Goal: Transaction & Acquisition: Book appointment/travel/reservation

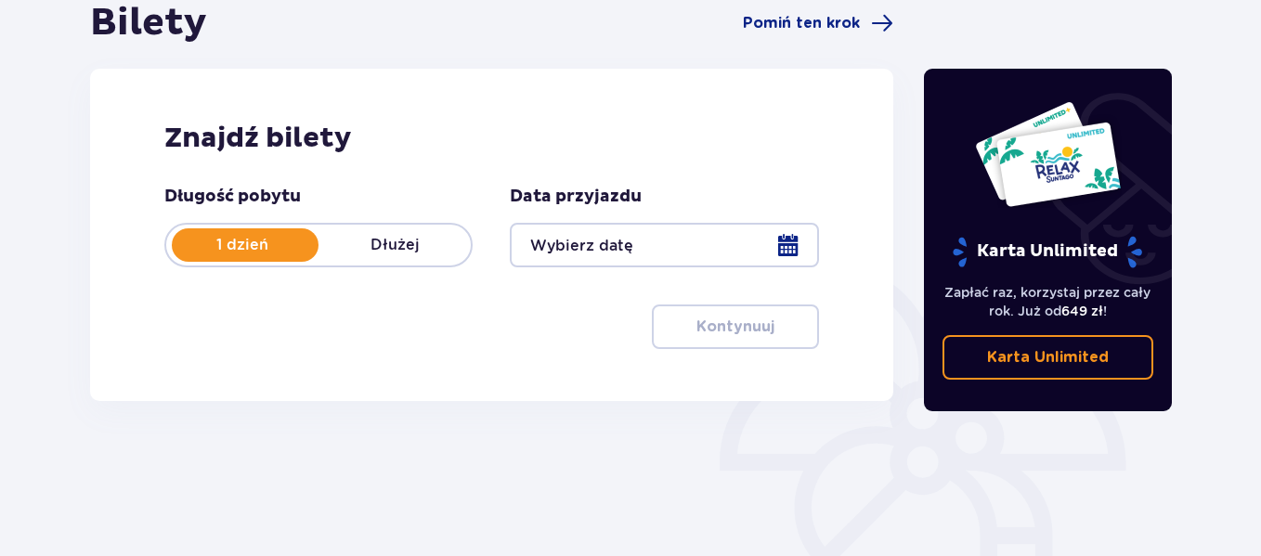
scroll to position [201, 0]
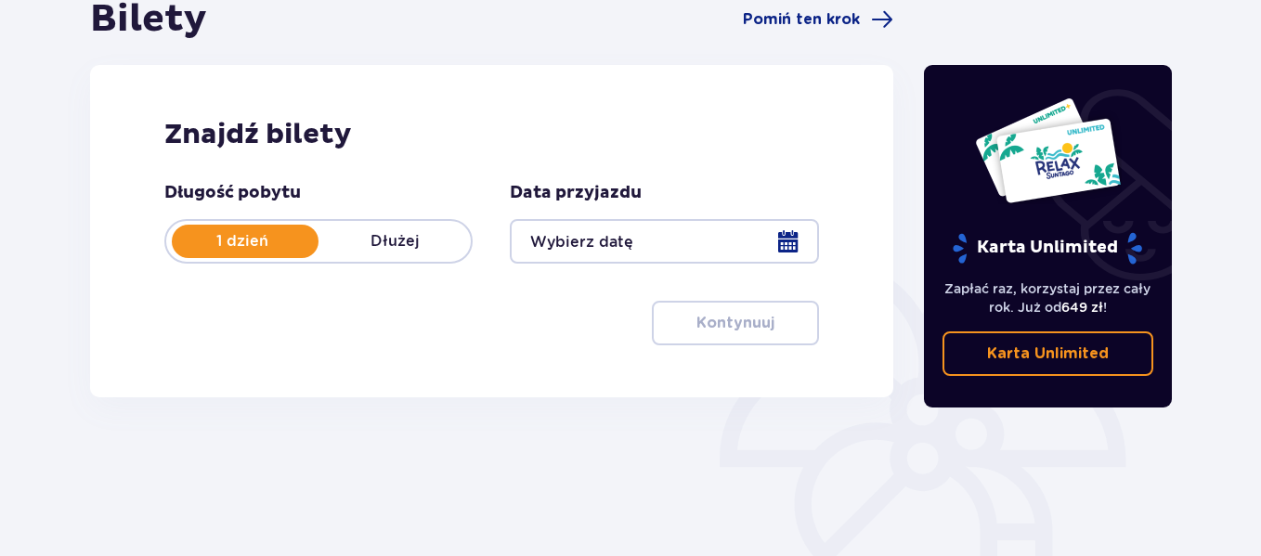
click at [785, 241] on div at bounding box center [664, 241] width 308 height 45
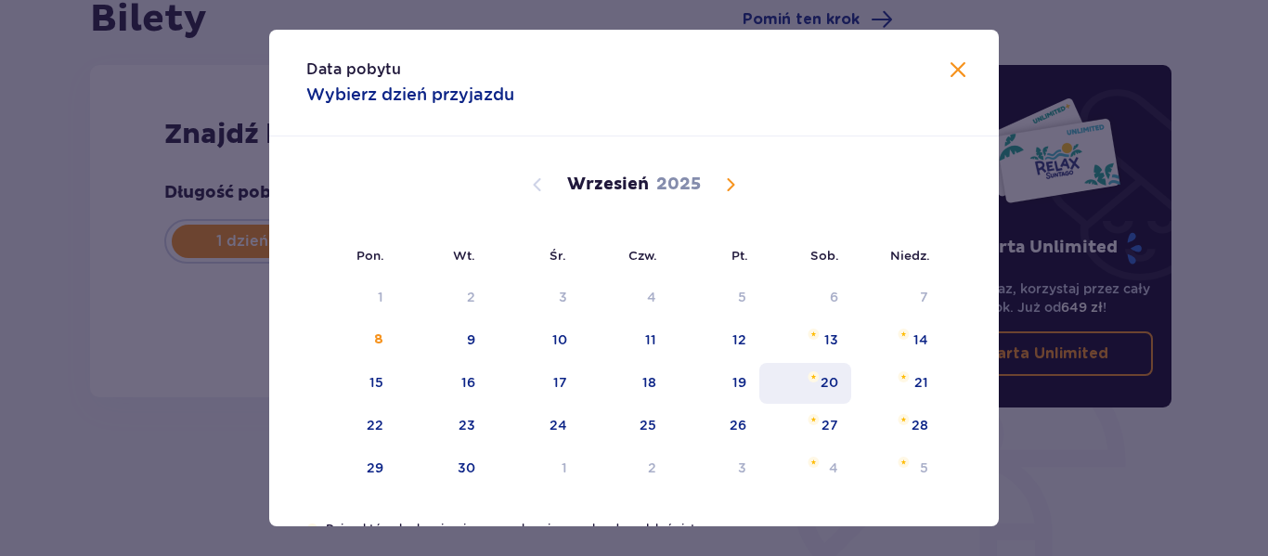
click at [831, 381] on div "20" at bounding box center [830, 382] width 18 height 19
type input "[DATE]"
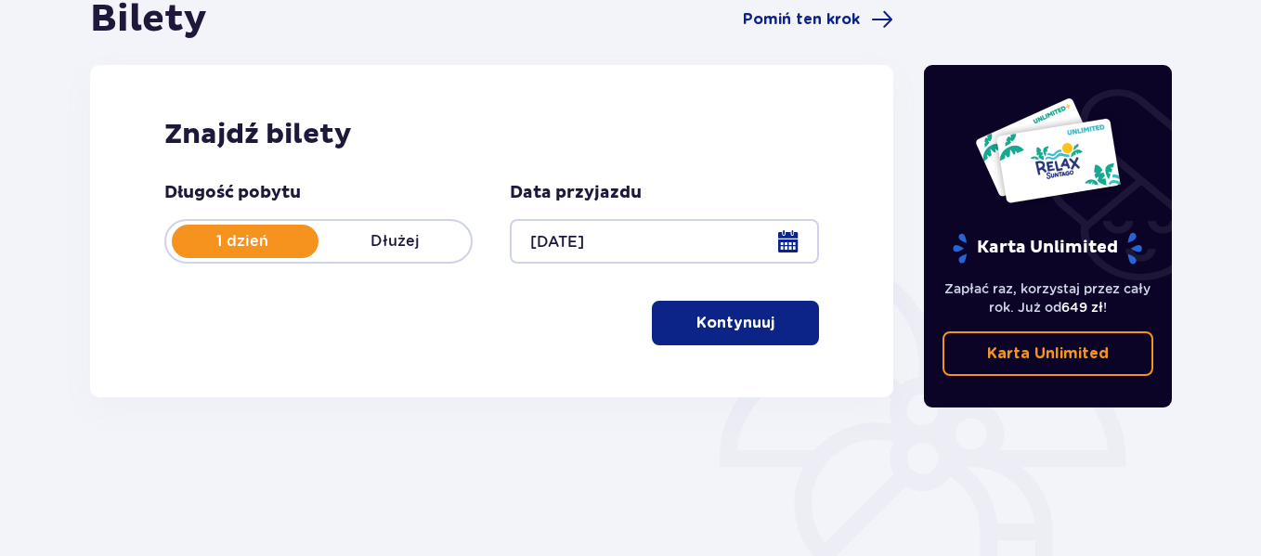
click at [735, 317] on p "Kontynuuj" at bounding box center [735, 323] width 78 height 20
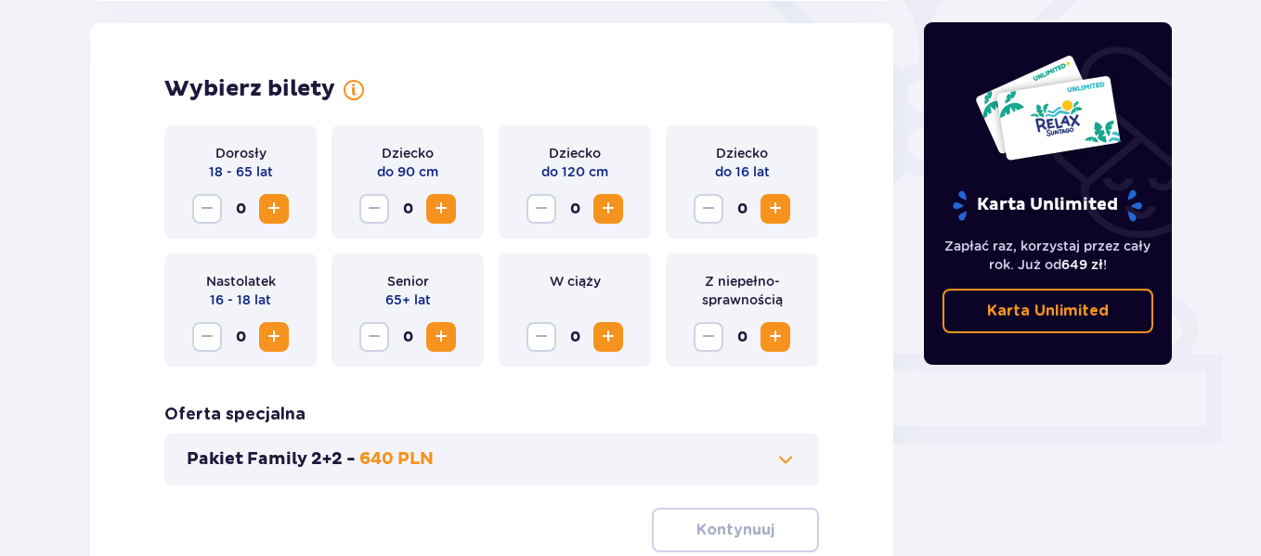
scroll to position [516, 0]
click at [769, 212] on span "Increase" at bounding box center [775, 208] width 22 height 22
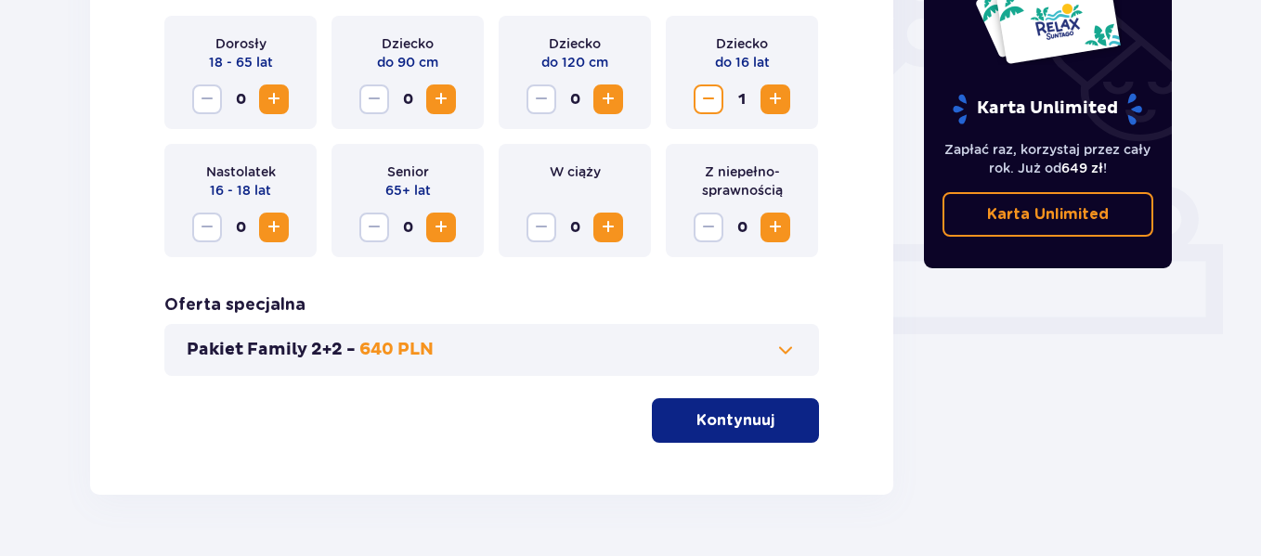
scroll to position [645, 0]
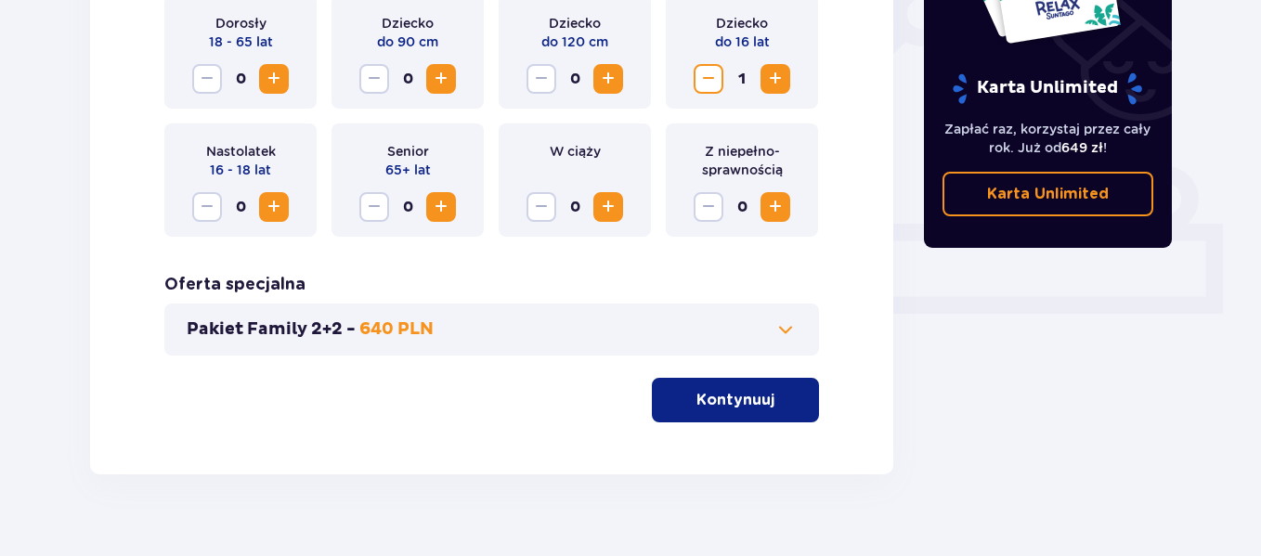
click at [719, 403] on p "Kontynuuj" at bounding box center [735, 400] width 78 height 20
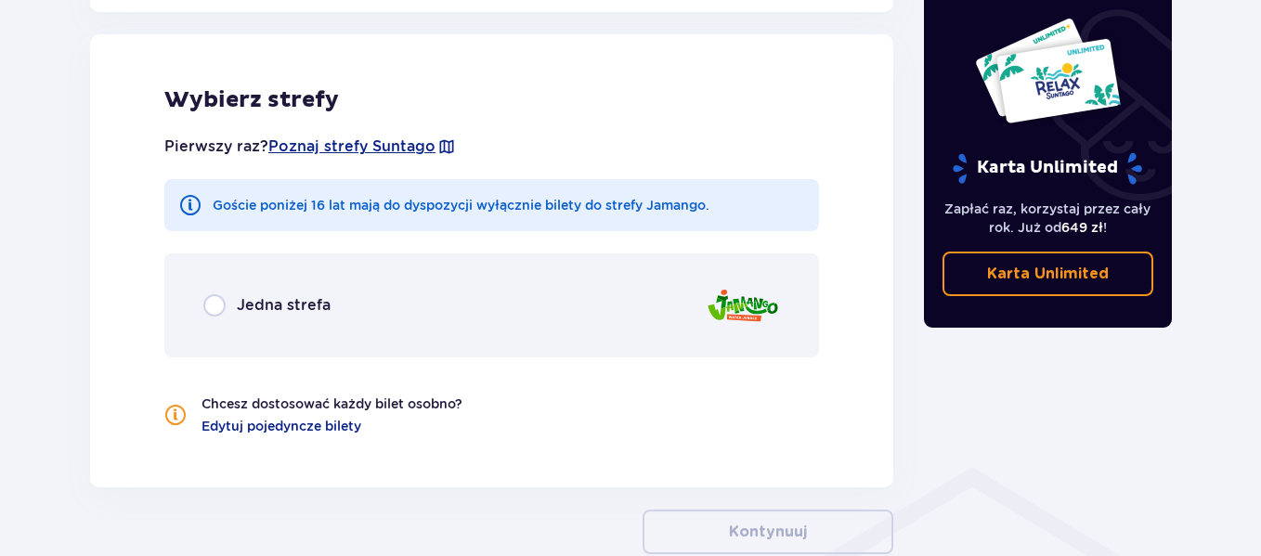
scroll to position [1042, 0]
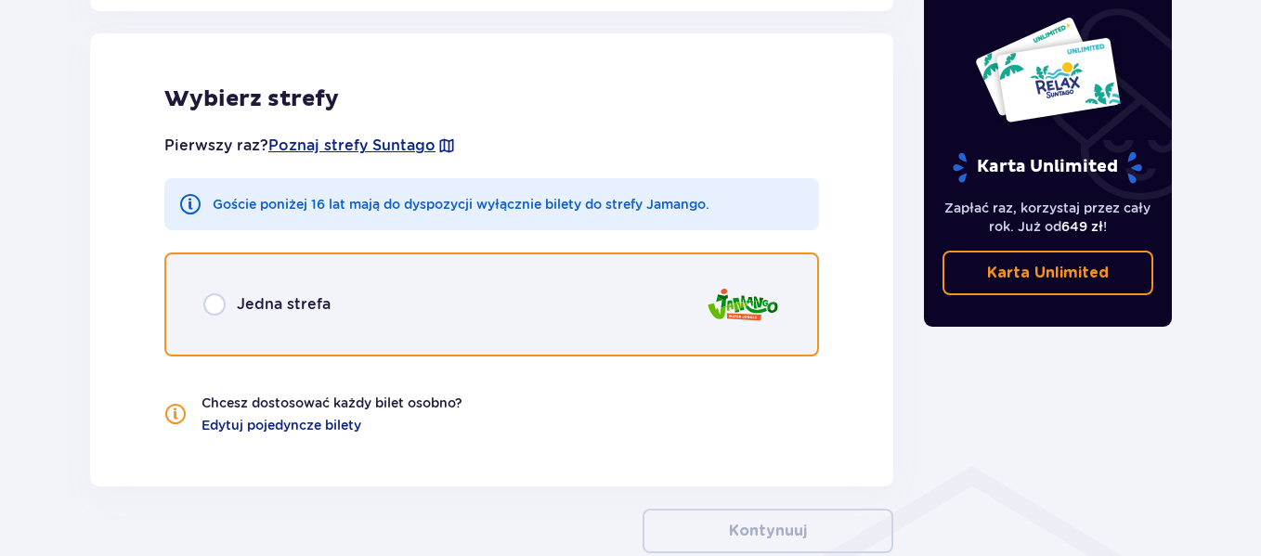
click at [215, 302] on input "radio" at bounding box center [214, 304] width 22 height 22
radio input "true"
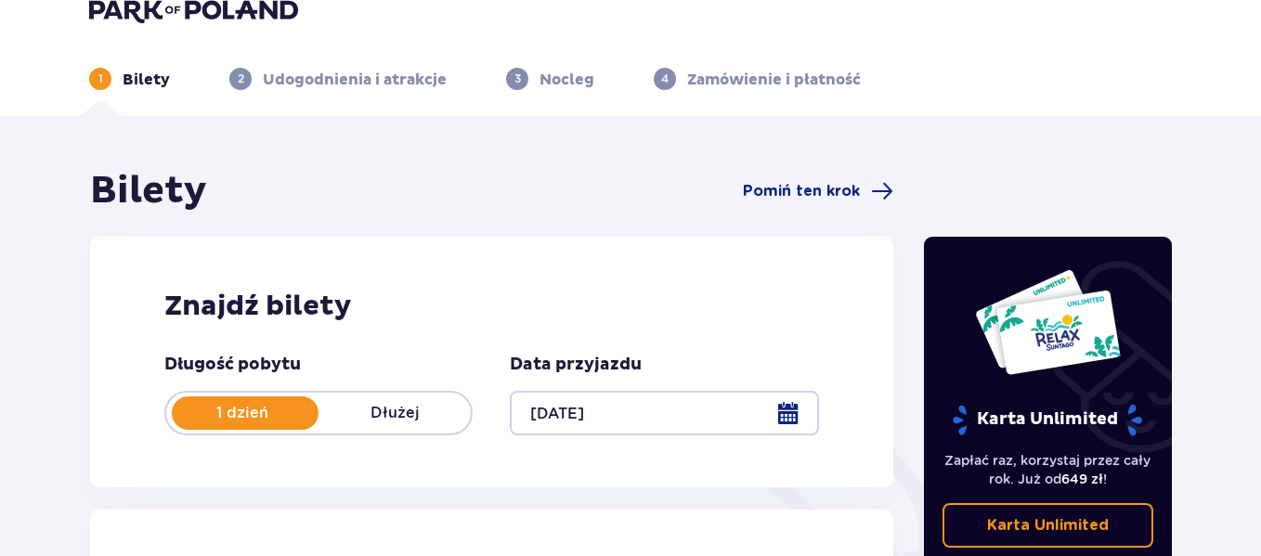
scroll to position [0, 0]
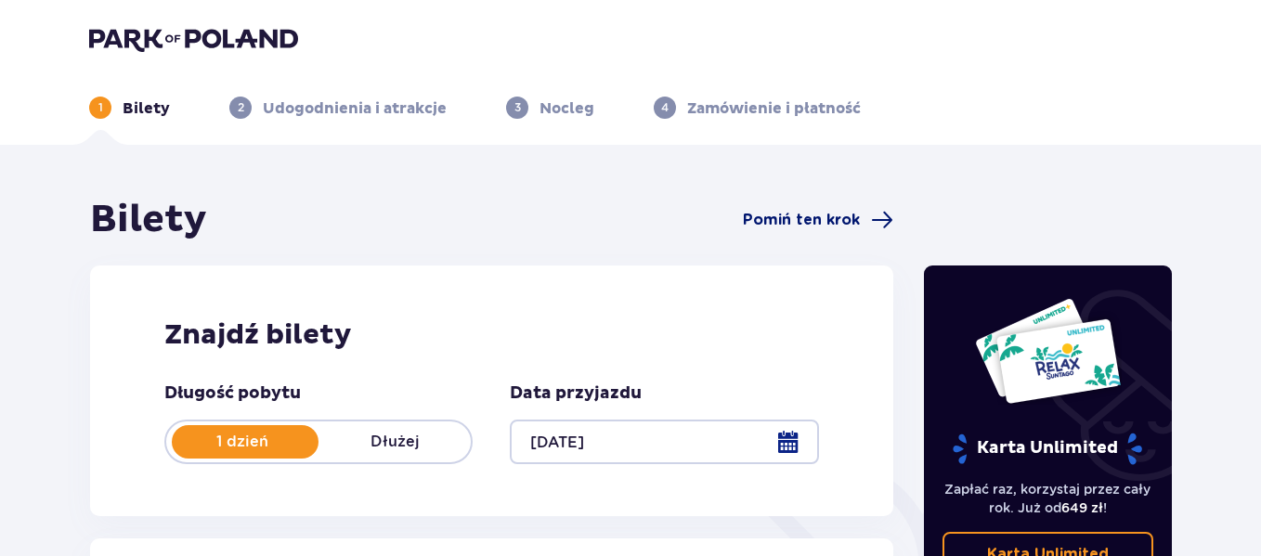
click at [797, 213] on span "Pomiń ten krok" at bounding box center [801, 220] width 117 height 20
